Goal: Task Accomplishment & Management: Use online tool/utility

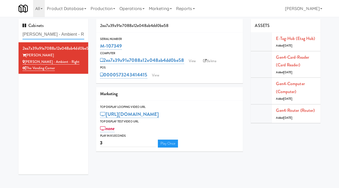
click at [52, 34] on input "[PERSON_NAME] - Ambient - Right" at bounding box center [54, 35] width 62 height 10
click at [44, 34] on input "[PERSON_NAME] - Ambient - Right" at bounding box center [54, 35] width 62 height 10
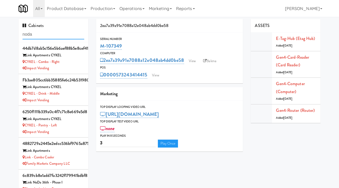
type input "noda"
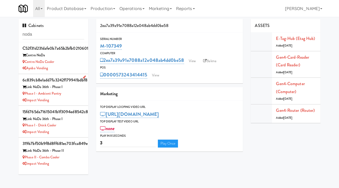
click at [80, 94] on div "Phase I - Ambient Pantry" at bounding box center [54, 94] width 62 height 7
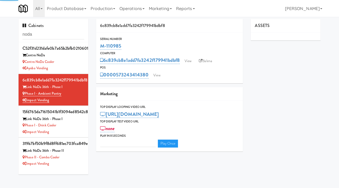
type input "3"
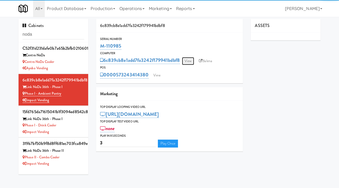
click at [186, 62] on link "View" at bounding box center [188, 61] width 12 height 8
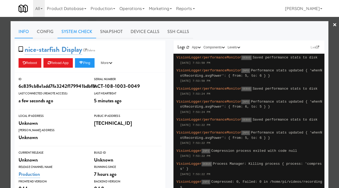
click at [78, 32] on link "System Check" at bounding box center [77, 31] width 39 height 13
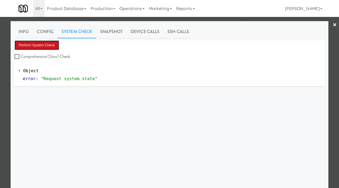
click at [41, 47] on button "Perform System Check" at bounding box center [37, 46] width 45 height 10
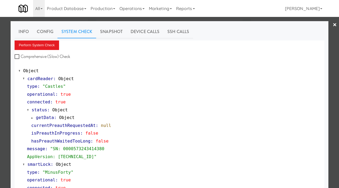
click at [0, 126] on div at bounding box center [169, 94] width 339 height 188
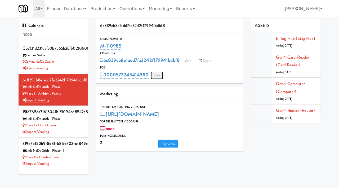
click at [159, 75] on link "View" at bounding box center [157, 76] width 12 height 8
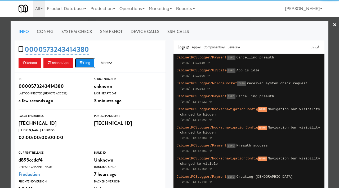
click at [86, 62] on button "Ping" at bounding box center [85, 63] width 20 height 10
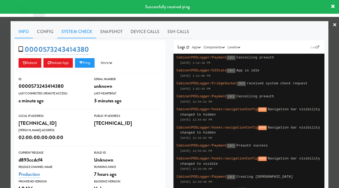
click at [81, 34] on link "System Check" at bounding box center [77, 31] width 39 height 13
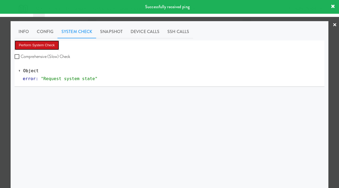
click at [49, 43] on button "Perform System Check" at bounding box center [37, 46] width 45 height 10
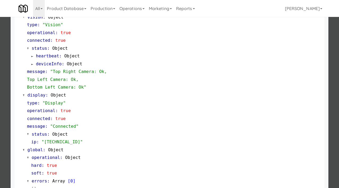
scroll to position [223, 0]
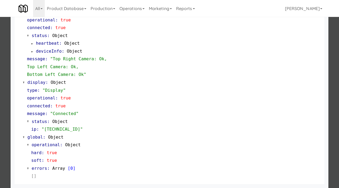
click at [5, 85] on div at bounding box center [169, 94] width 339 height 188
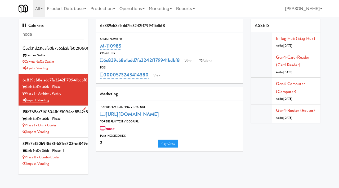
click at [71, 126] on div "Phase I - Drink Cooler" at bounding box center [54, 125] width 62 height 7
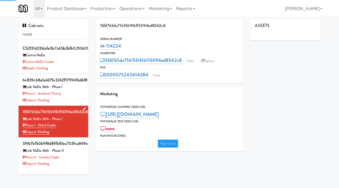
type input "3"
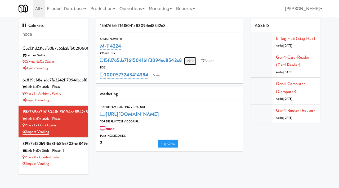
click at [192, 61] on link "View" at bounding box center [190, 61] width 12 height 8
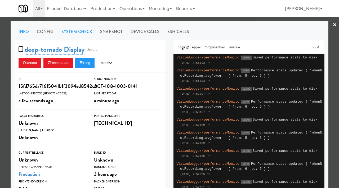
click at [81, 31] on link "System Check" at bounding box center [77, 31] width 39 height 13
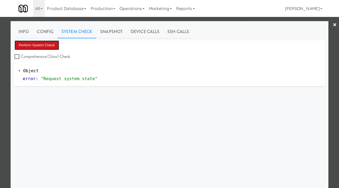
click at [42, 44] on button "Perform System Check" at bounding box center [37, 46] width 45 height 10
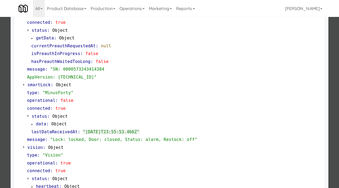
scroll to position [80, 0]
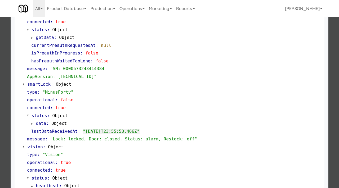
click at [2, 125] on div at bounding box center [169, 94] width 339 height 188
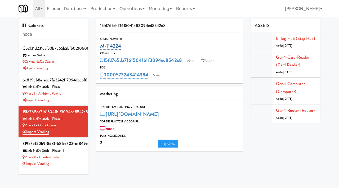
drag, startPoint x: 124, startPoint y: 45, endPoint x: 100, endPoint y: 45, distance: 23.6
click at [100, 45] on div "M-114224" at bounding box center [169, 46] width 139 height 9
copy link "M-114224"
click at [192, 61] on link "View" at bounding box center [190, 61] width 12 height 8
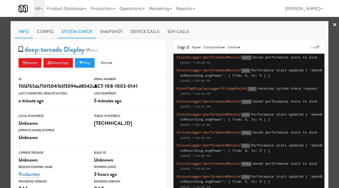
click at [76, 33] on link "System Check" at bounding box center [77, 31] width 39 height 13
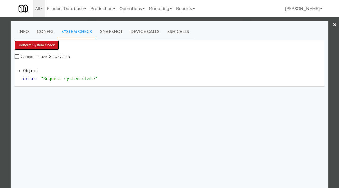
click at [46, 45] on button "Perform System Check" at bounding box center [37, 46] width 45 height 10
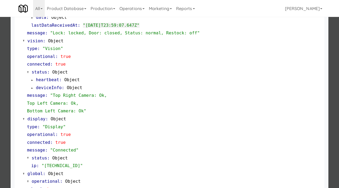
scroll to position [185, 0]
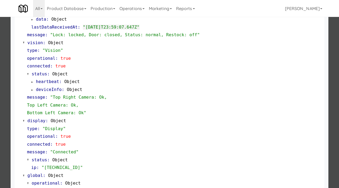
click at [0, 124] on div at bounding box center [169, 94] width 339 height 188
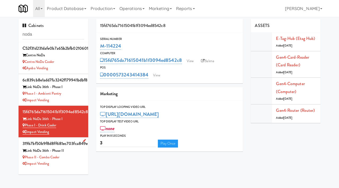
click at [78, 157] on div "Phase II - Combo Cooler" at bounding box center [54, 158] width 62 height 7
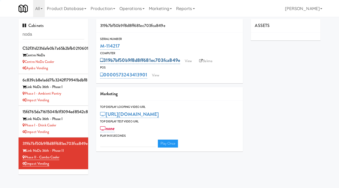
type input "3"
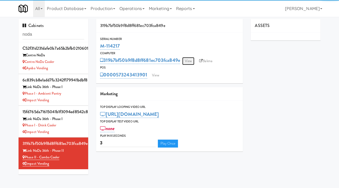
click at [193, 59] on link "View" at bounding box center [188, 61] width 12 height 8
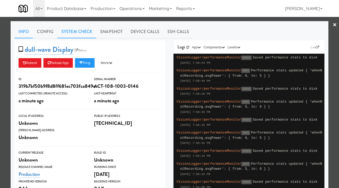
click at [71, 29] on link "System Check" at bounding box center [77, 31] width 39 height 13
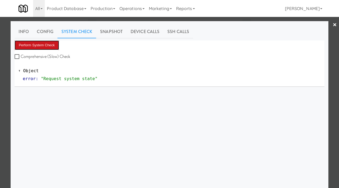
click at [40, 44] on button "Perform System Check" at bounding box center [37, 46] width 45 height 10
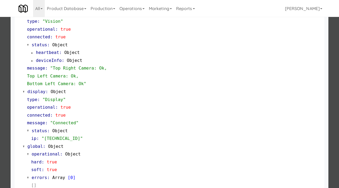
scroll to position [223, 0]
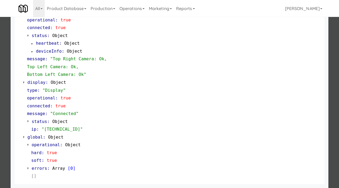
click at [0, 104] on div at bounding box center [169, 94] width 339 height 188
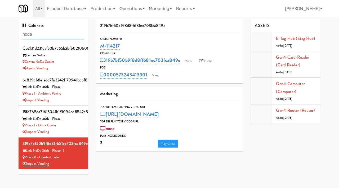
click at [40, 36] on input "noda" at bounding box center [54, 35] width 62 height 10
paste input "[PERSON_NAME] - Ambient - Right"
type input "[PERSON_NAME] - Ambient - Right"
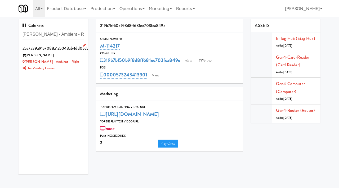
click at [75, 61] on div "[PERSON_NAME] - Ambient - Right" at bounding box center [54, 62] width 62 height 7
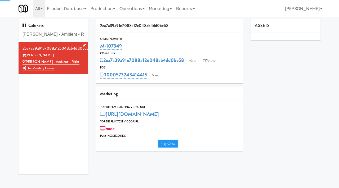
type input "3"
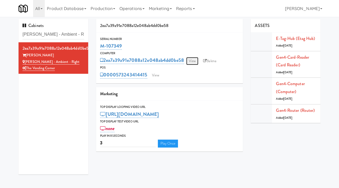
click at [194, 63] on link "View" at bounding box center [192, 61] width 12 height 8
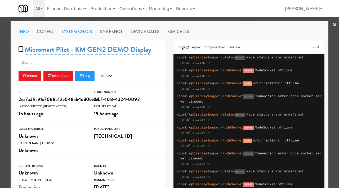
click at [80, 30] on link "System Check" at bounding box center [77, 31] width 39 height 13
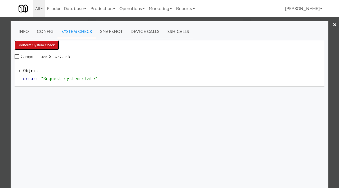
click at [51, 42] on button "Perform System Check" at bounding box center [37, 46] width 45 height 10
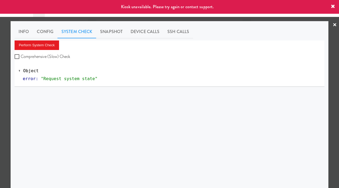
click at [5, 89] on div at bounding box center [169, 94] width 339 height 188
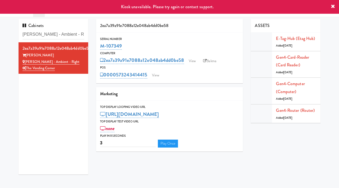
drag, startPoint x: 123, startPoint y: 47, endPoint x: 94, endPoint y: 46, distance: 28.9
click at [94, 46] on div "2ea7a39a91e7088a12e048ab4dd0be58 Serial Number M-107349 Computer 2ea7a39a91e708…" at bounding box center [169, 87] width 155 height 137
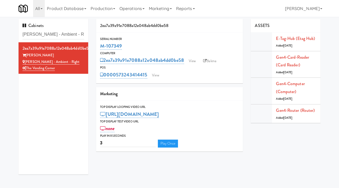
copy link "M-107349"
drag, startPoint x: 67, startPoint y: 64, endPoint x: 26, endPoint y: 63, distance: 40.9
click at [26, 63] on div "[PERSON_NAME] - Ambient - Right" at bounding box center [54, 62] width 62 height 7
copy link "[PERSON_NAME] - Ambient - Right"
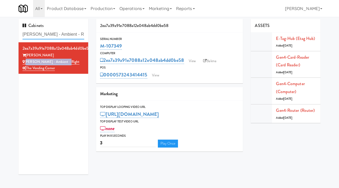
click at [66, 36] on input "[PERSON_NAME] - Ambient - Right" at bounding box center [54, 35] width 62 height 10
paste input "Avant HP - Cooler - Lef"
type input "Avant HP - Cooler - Left"
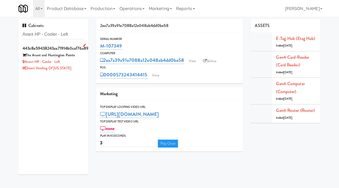
click at [81, 62] on div "Avant HP - Cooler - Left" at bounding box center [54, 62] width 62 height 7
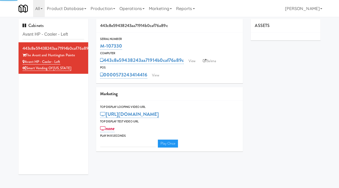
type input "3"
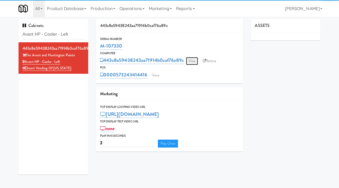
click at [195, 62] on link "View" at bounding box center [192, 61] width 12 height 8
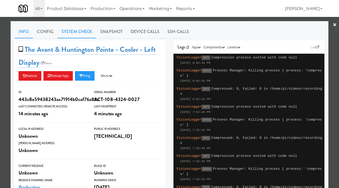
click at [81, 34] on link "System Check" at bounding box center [77, 31] width 39 height 13
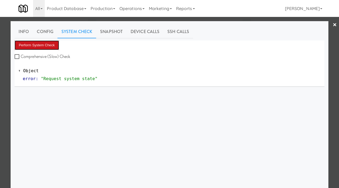
click at [47, 43] on button "Perform System Check" at bounding box center [37, 46] width 45 height 10
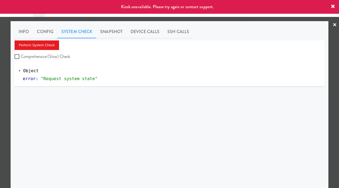
click at [0, 82] on div at bounding box center [169, 94] width 339 height 188
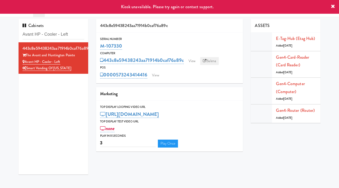
click at [212, 59] on link "Balena" at bounding box center [209, 61] width 19 height 8
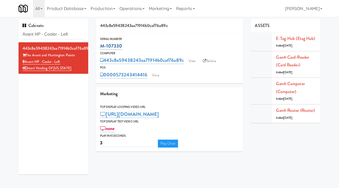
drag, startPoint x: 124, startPoint y: 48, endPoint x: 100, endPoint y: 47, distance: 23.4
click at [100, 47] on div "M-107330" at bounding box center [169, 46] width 139 height 9
copy link "M-107330"
drag, startPoint x: 78, startPoint y: 55, endPoint x: 27, endPoint y: 56, distance: 51.7
click at [27, 56] on div "The Avant and Huntington Pointe" at bounding box center [54, 55] width 62 height 7
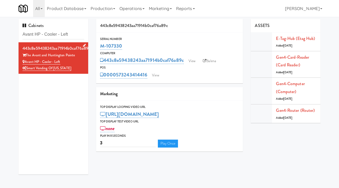
copy div "The Avant and Huntington Pointe"
drag, startPoint x: 64, startPoint y: 64, endPoint x: 26, endPoint y: 63, distance: 37.9
click at [26, 63] on div "Avant HP - Cooler - Left" at bounding box center [54, 62] width 62 height 7
copy link "Avant HP - Cooler - Left"
drag, startPoint x: 73, startPoint y: 34, endPoint x: 18, endPoint y: 34, distance: 54.9
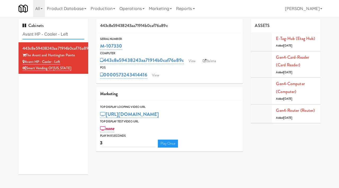
click at [18, 34] on div "Cabinets Avant HP - Cooler - Left 443c8e59438243aa71914b0caf76a89c The Avant an…" at bounding box center [54, 99] width 78 height 160
paste input "- Fridge - Righ"
type input "Avant - Fridge - Right"
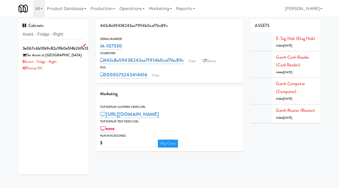
click at [81, 61] on div "Avant - Fridge - Right" at bounding box center [54, 62] width 62 height 7
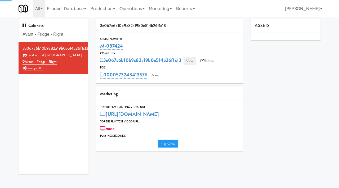
type input "3"
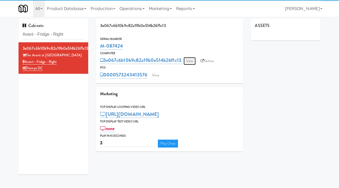
click at [192, 61] on link "View" at bounding box center [190, 61] width 12 height 8
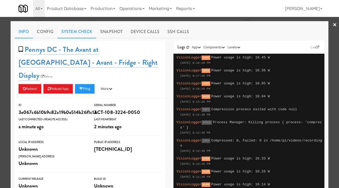
click at [86, 34] on link "System Check" at bounding box center [77, 31] width 39 height 13
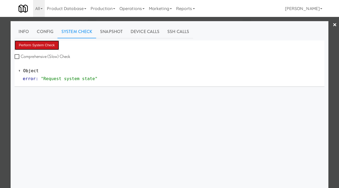
click at [52, 43] on button "Perform System Check" at bounding box center [37, 46] width 45 height 10
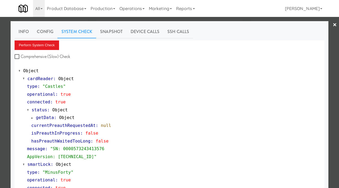
click at [0, 127] on div at bounding box center [169, 94] width 339 height 188
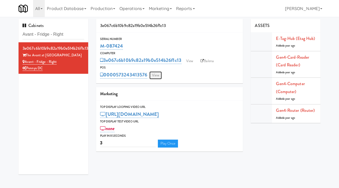
click at [158, 74] on link "View" at bounding box center [156, 76] width 12 height 8
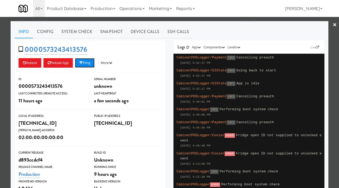
click at [81, 61] on button "Ping" at bounding box center [85, 63] width 20 height 10
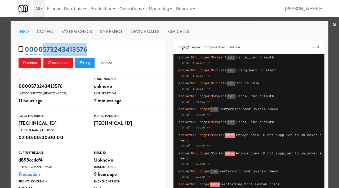
drag, startPoint x: 92, startPoint y: 48, endPoint x: 44, endPoint y: 49, distance: 48.3
click at [44, 49] on div "0000573243413576 Reboot Reload App Ping More Ping Server Restart Server Force R…" at bounding box center [90, 57] width 151 height 32
copy link "573243413576"
click at [0, 76] on div at bounding box center [169, 94] width 339 height 188
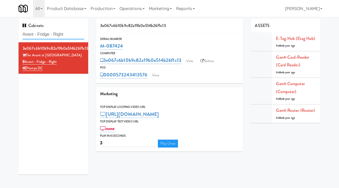
drag, startPoint x: 75, startPoint y: 38, endPoint x: 13, endPoint y: 34, distance: 61.8
click at [13, 34] on div "Cabinets Avant - Fridge - Right 3e067c6b10b9c82a19b0e514b26f1c13 The Avant at […" at bounding box center [169, 99] width 339 height 160
paste input "Pantry Bathroom!:"
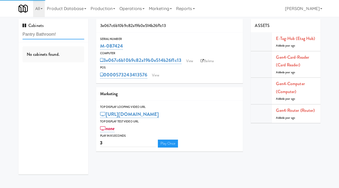
type input "Pantry Bathroom!"
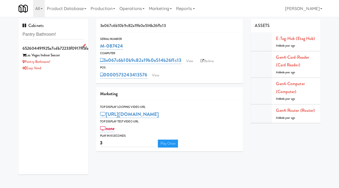
click at [77, 70] on div "Easy Vend" at bounding box center [54, 68] width 62 height 7
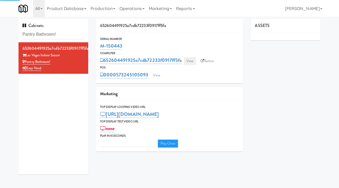
type input "3"
click at [192, 59] on link "View" at bounding box center [190, 61] width 12 height 8
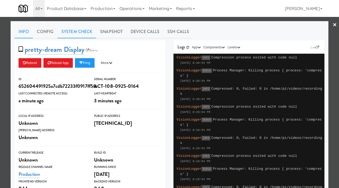
click at [80, 27] on link "System Check" at bounding box center [77, 31] width 39 height 13
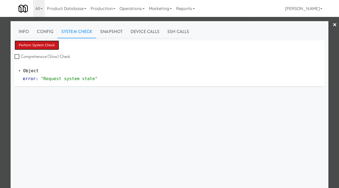
click at [44, 43] on button "Perform System Check" at bounding box center [37, 46] width 45 height 10
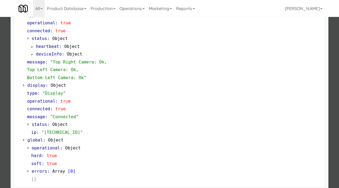
scroll to position [215, 0]
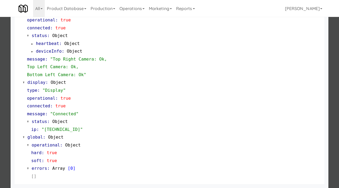
click at [0, 111] on div at bounding box center [169, 94] width 339 height 188
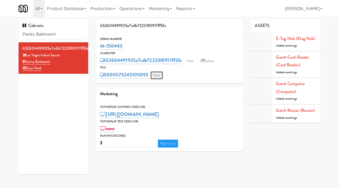
click at [160, 76] on link "View" at bounding box center [157, 76] width 12 height 8
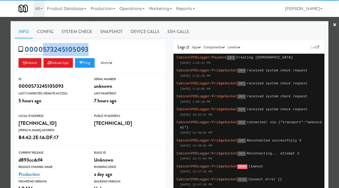
drag, startPoint x: 94, startPoint y: 47, endPoint x: 43, endPoint y: 53, distance: 51.7
click at [43, 53] on div "0000573245105093 Reboot Reload App Ping More Ping Server Restart Server Force R…" at bounding box center [90, 57] width 151 height 32
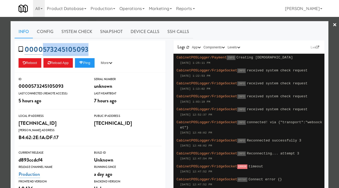
copy link "573245105093"
click at [81, 29] on link "System Check" at bounding box center [77, 31] width 39 height 13
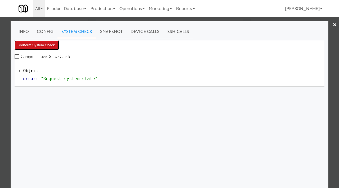
click at [52, 43] on button "Perform System Check" at bounding box center [37, 46] width 45 height 10
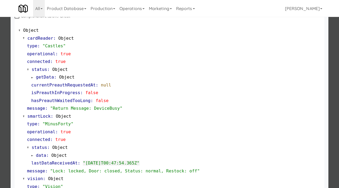
scroll to position [42, 0]
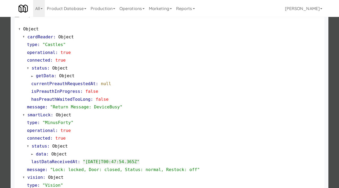
click at [0, 125] on div at bounding box center [169, 94] width 339 height 188
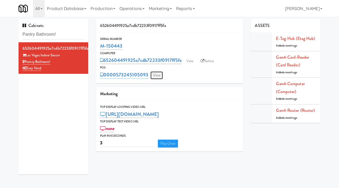
click at [159, 78] on link "View" at bounding box center [157, 76] width 12 height 8
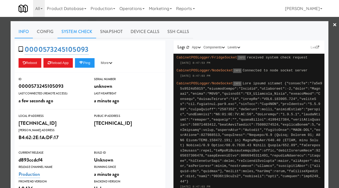
click at [81, 30] on link "System Check" at bounding box center [77, 31] width 39 height 13
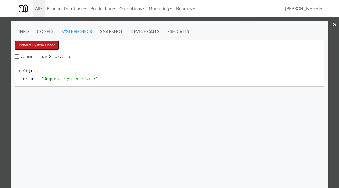
click at [50, 45] on button "Perform System Check" at bounding box center [37, 46] width 45 height 10
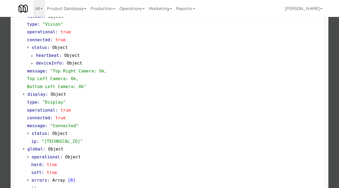
scroll to position [215, 0]
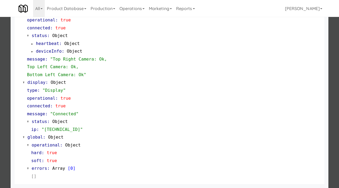
click at [4, 112] on div at bounding box center [169, 94] width 339 height 188
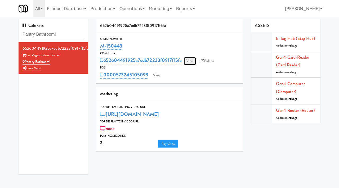
click at [189, 62] on link "View" at bounding box center [190, 61] width 12 height 8
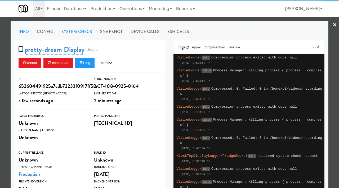
click at [70, 31] on link "System Check" at bounding box center [77, 31] width 39 height 13
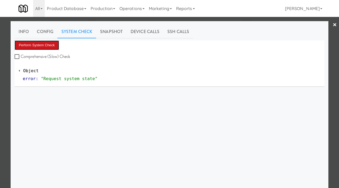
click at [36, 42] on button "Perform System Check" at bounding box center [37, 46] width 45 height 10
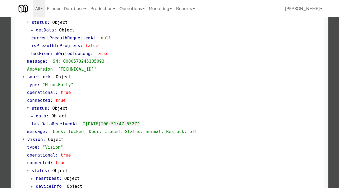
scroll to position [88, 0]
click at [0, 77] on div at bounding box center [169, 94] width 339 height 188
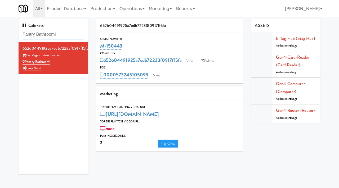
drag, startPoint x: 64, startPoint y: 36, endPoint x: 0, endPoint y: 39, distance: 63.7
click at [0, 39] on div "Cabinets Pantry Bathroom! 652604491925a7cdb72233f0917ff5fa [GEOGRAPHIC_DATA] In…" at bounding box center [169, 99] width 339 height 160
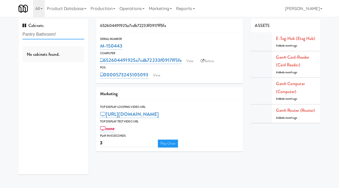
paste input "River House-[GEOGRAPHIC_DATA]"
type input "River House-[GEOGRAPHIC_DATA]"
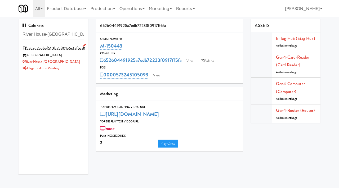
click at [69, 65] on div "River House-[GEOGRAPHIC_DATA]" at bounding box center [54, 62] width 62 height 7
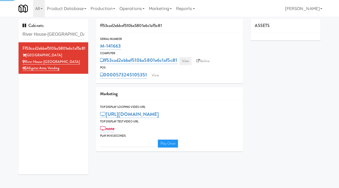
type input "3"
click at [187, 62] on link "View" at bounding box center [185, 61] width 12 height 8
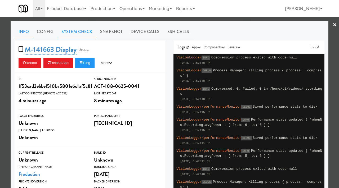
click at [83, 33] on link "System Check" at bounding box center [77, 31] width 39 height 13
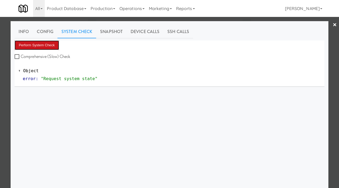
click at [50, 47] on button "Perform System Check" at bounding box center [37, 46] width 45 height 10
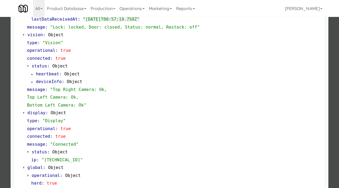
scroll to position [215, 0]
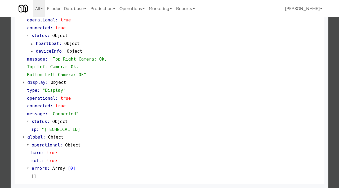
click at [0, 79] on div at bounding box center [169, 94] width 339 height 188
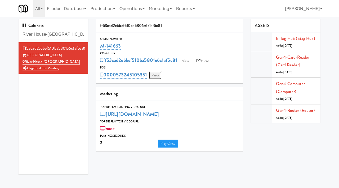
click at [159, 75] on link "View" at bounding box center [155, 76] width 12 height 8
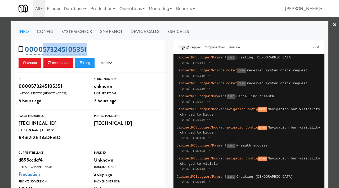
drag, startPoint x: 92, startPoint y: 49, endPoint x: 41, endPoint y: 54, distance: 50.9
click at [41, 54] on div "0000573245105351 Reboot Reload App Ping More Ping Server Restart Server Force R…" at bounding box center [90, 57] width 151 height 32
copy link "573245105351"
click at [86, 33] on link "System Check" at bounding box center [77, 31] width 39 height 13
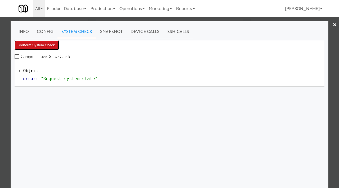
click at [50, 45] on button "Perform System Check" at bounding box center [37, 46] width 45 height 10
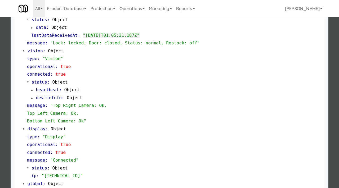
scroll to position [223, 0]
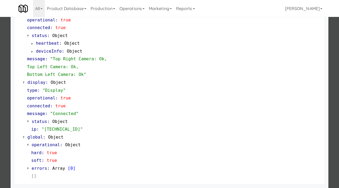
click at [5, 48] on div at bounding box center [169, 94] width 339 height 188
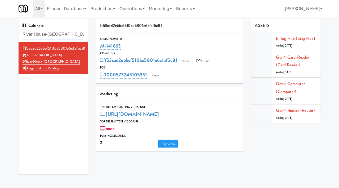
drag, startPoint x: 69, startPoint y: 36, endPoint x: 14, endPoint y: 33, distance: 54.5
click at [15, 33] on div "[GEOGRAPHIC_DATA]-Cooler ff53cad2ebbef510ba5801e6c1af5c81 [GEOGRAPHIC_DATA]-Coo…" at bounding box center [54, 99] width 78 height 160
paste input "First Financial Break Room Cooler B"
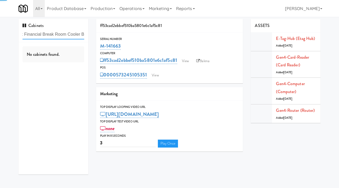
type input "First Financial Break Room Cooler B"
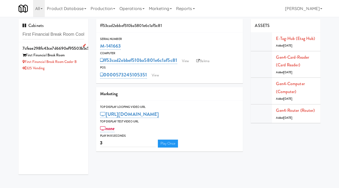
click at [86, 66] on li "7cfeae298fc43ce7d6690ef95503b5c5 First Financial Break Room First Financial Bre…" at bounding box center [54, 58] width 70 height 32
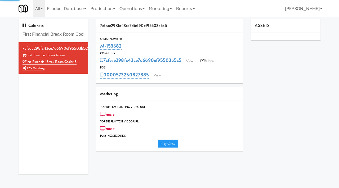
type input "3"
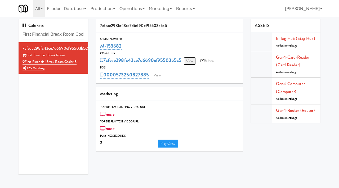
click at [189, 62] on link "View" at bounding box center [190, 61] width 12 height 8
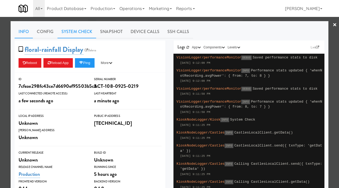
click at [83, 32] on link "System Check" at bounding box center [77, 31] width 39 height 13
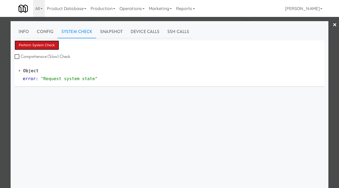
click at [55, 49] on button "Perform System Check" at bounding box center [37, 46] width 45 height 10
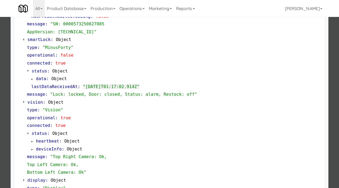
scroll to position [126, 0]
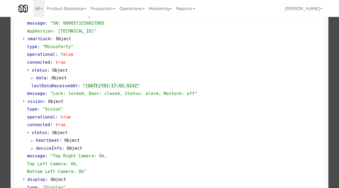
click at [1, 96] on div at bounding box center [169, 94] width 339 height 188
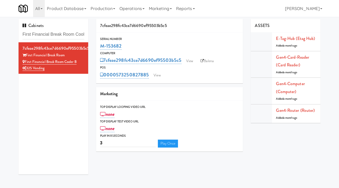
drag, startPoint x: 122, startPoint y: 45, endPoint x: 100, endPoint y: 45, distance: 22.5
click at [100, 45] on div "Serial Number M-153682" at bounding box center [169, 44] width 147 height 14
copy link "M-153682"
click at [190, 59] on link "View" at bounding box center [190, 61] width 12 height 8
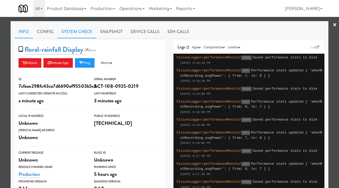
click at [81, 33] on link "System Check" at bounding box center [77, 31] width 39 height 13
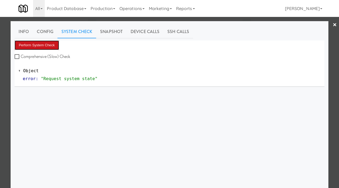
click at [49, 43] on button "Perform System Check" at bounding box center [37, 46] width 45 height 10
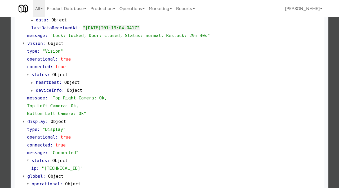
scroll to position [223, 0]
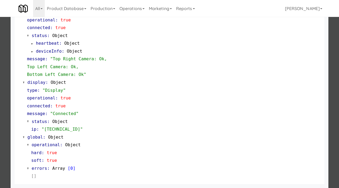
click at [8, 106] on div at bounding box center [169, 94] width 339 height 188
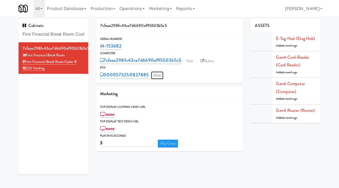
click at [157, 76] on link "View" at bounding box center [157, 76] width 12 height 8
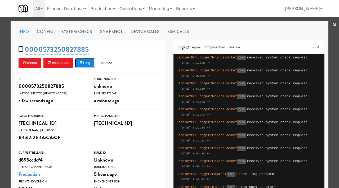
click at [86, 65] on button "Ping" at bounding box center [85, 63] width 20 height 10
click at [0, 36] on div at bounding box center [169, 94] width 339 height 188
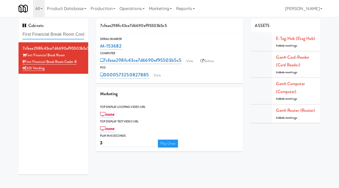
click at [80, 35] on input "First Financial Break Room Cooler B" at bounding box center [54, 35] width 62 height 10
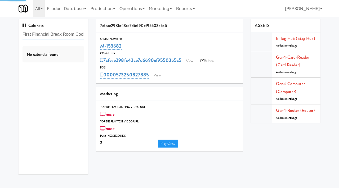
paste input "A"
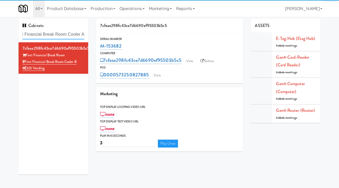
type input "First Financial Break Room Cooler A"
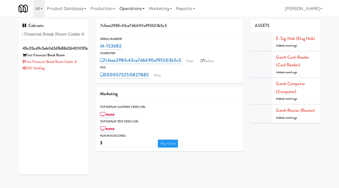
scroll to position [0, 0]
click at [72, 70] on div "325 Vending" at bounding box center [54, 68] width 62 height 7
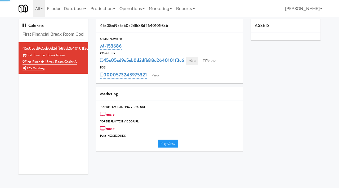
type input "3"
click at [192, 61] on link "View" at bounding box center [192, 61] width 12 height 8
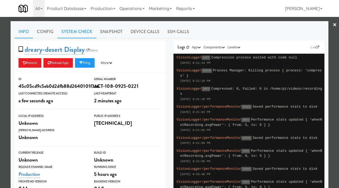
click at [83, 32] on link "System Check" at bounding box center [77, 31] width 39 height 13
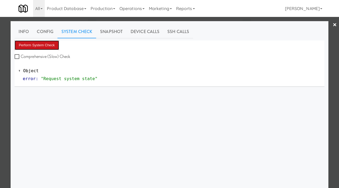
click at [39, 45] on button "Perform System Check" at bounding box center [37, 46] width 45 height 10
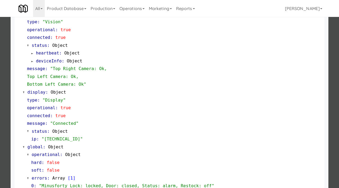
scroll to position [223, 0]
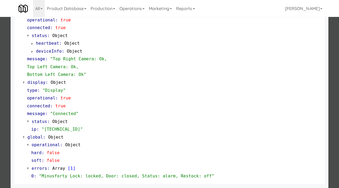
click at [0, 141] on div at bounding box center [169, 94] width 339 height 188
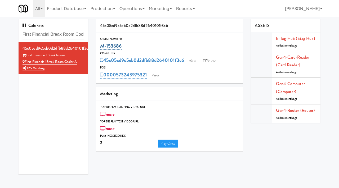
drag, startPoint x: 123, startPoint y: 47, endPoint x: 101, endPoint y: 47, distance: 22.5
click at [101, 47] on div "M-153686" at bounding box center [169, 46] width 139 height 9
click at [189, 60] on link "View" at bounding box center [192, 61] width 12 height 8
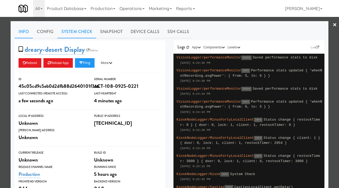
click at [74, 35] on link "System Check" at bounding box center [77, 31] width 39 height 13
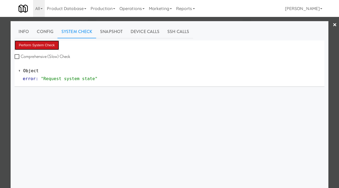
click at [45, 46] on button "Perform System Check" at bounding box center [37, 46] width 45 height 10
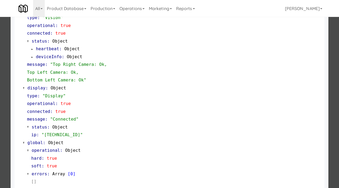
scroll to position [223, 0]
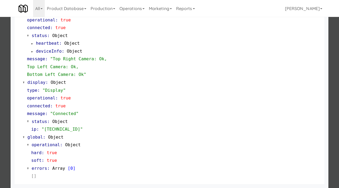
click at [6, 90] on div at bounding box center [169, 94] width 339 height 188
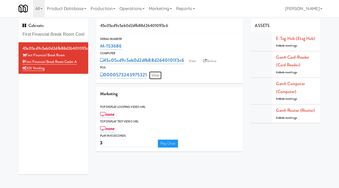
click at [155, 73] on link "View" at bounding box center [155, 76] width 12 height 8
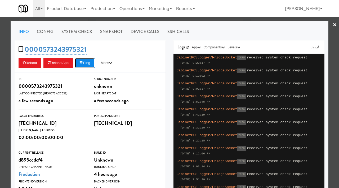
click at [89, 63] on button "Ping" at bounding box center [85, 63] width 20 height 10
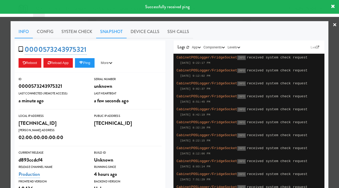
click at [103, 29] on link "Snapshot" at bounding box center [111, 31] width 30 height 13
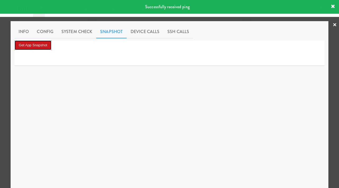
click at [46, 44] on button "Get App Snapshot" at bounding box center [33, 46] width 37 height 10
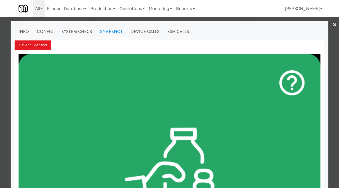
click at [0, 57] on div at bounding box center [169, 94] width 339 height 188
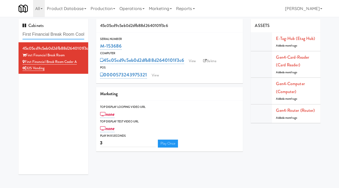
click at [78, 34] on input "First Financial Break Room Cooler A" at bounding box center [54, 35] width 62 height 10
paste input "Avant HP - Ambient - Right"
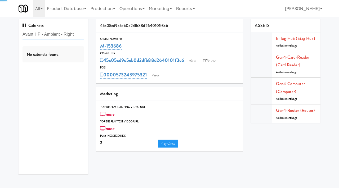
type input "Avant HP - Ambient - Right"
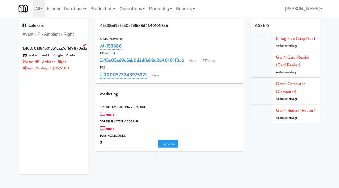
click at [78, 70] on div "Smart Vending of [US_STATE]" at bounding box center [54, 68] width 62 height 7
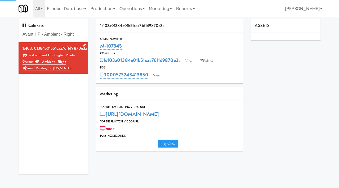
type input "3"
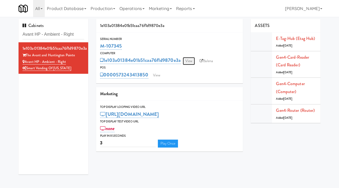
click at [186, 60] on link "View" at bounding box center [189, 61] width 12 height 8
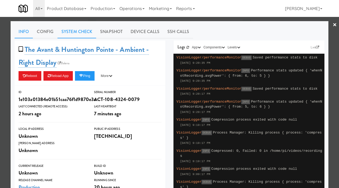
click at [90, 34] on link "System Check" at bounding box center [77, 31] width 39 height 13
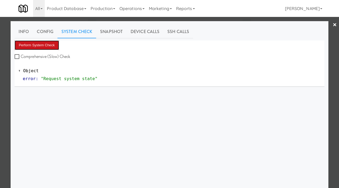
click at [54, 45] on button "Perform System Check" at bounding box center [37, 46] width 45 height 10
click at [49, 45] on button "Perform System Check" at bounding box center [37, 46] width 45 height 10
